Goal: Find specific page/section: Find specific page/section

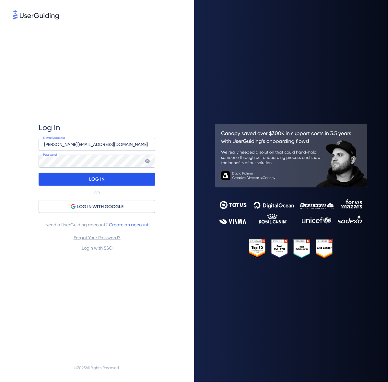
click at [104, 176] on p "LOG IN" at bounding box center [96, 179] width 15 height 10
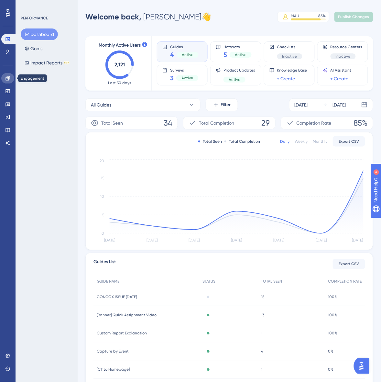
click at [6, 77] on icon at bounding box center [8, 78] width 4 height 4
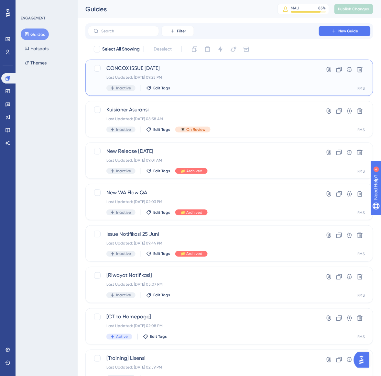
click at [187, 75] on div "Last Updated: [DATE] 09:25 PM" at bounding box center [204, 77] width 194 height 5
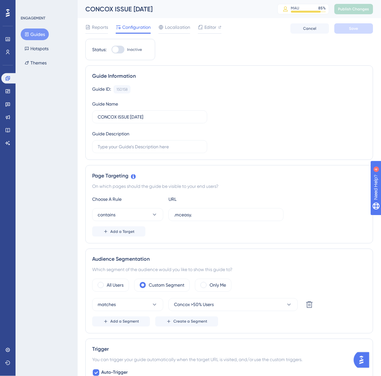
click at [238, 115] on div "Guide ID: 150158 Copy Guide Name CONCOX ISSUE [DATE] Guide Description" at bounding box center [229, 119] width 275 height 68
click at [271, 49] on div "Status: Inactive Guide Information Guide ID: 150158 Copy Guide Name CONCOX ISSU…" at bounding box center [229, 348] width 288 height 618
click at [269, 52] on div "Status: Inactive Guide Information Guide ID: 150158 Copy Guide Name CONCOX ISSU…" at bounding box center [229, 348] width 288 height 618
click at [355, 14] on div "CONCOX ISSUE [DATE] MAU 85 % Click to see add-on and upgrade options Publish Ch…" at bounding box center [230, 9] width 304 height 18
click at [262, 68] on div "Guide Information Guide ID: 150158 Copy Guide Name CONCOX ISSUE [DATE] Guide De…" at bounding box center [229, 112] width 288 height 95
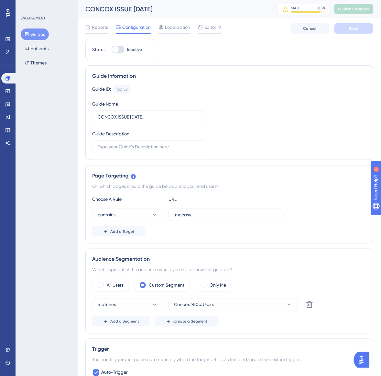
scroll to position [0, 6]
